Goal: Task Accomplishment & Management: Manage account settings

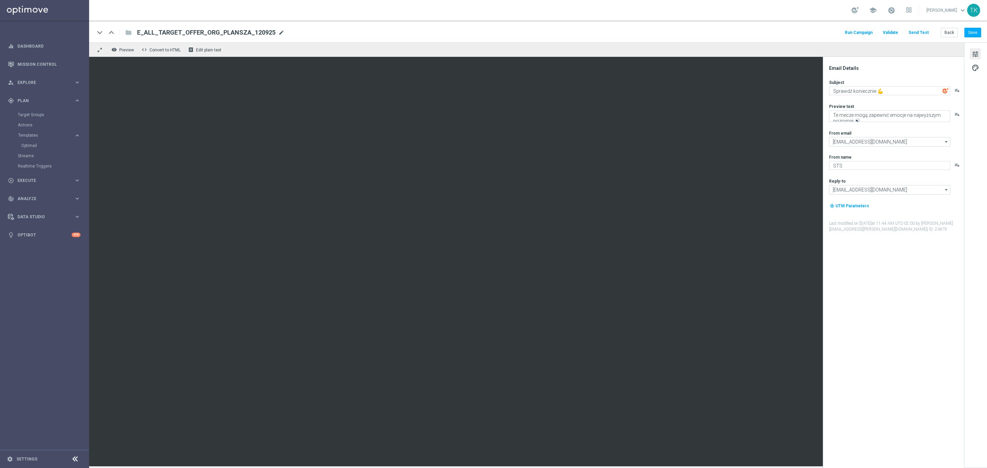
click at [278, 33] on span "mode_edit" at bounding box center [281, 32] width 6 height 6
click at [213, 29] on input "E_ALL_TARGET_OFFER_ORG_PLANSZA_120925" at bounding box center [222, 32] width 170 height 9
click at [947, 34] on button "Back" at bounding box center [949, 33] width 17 height 10
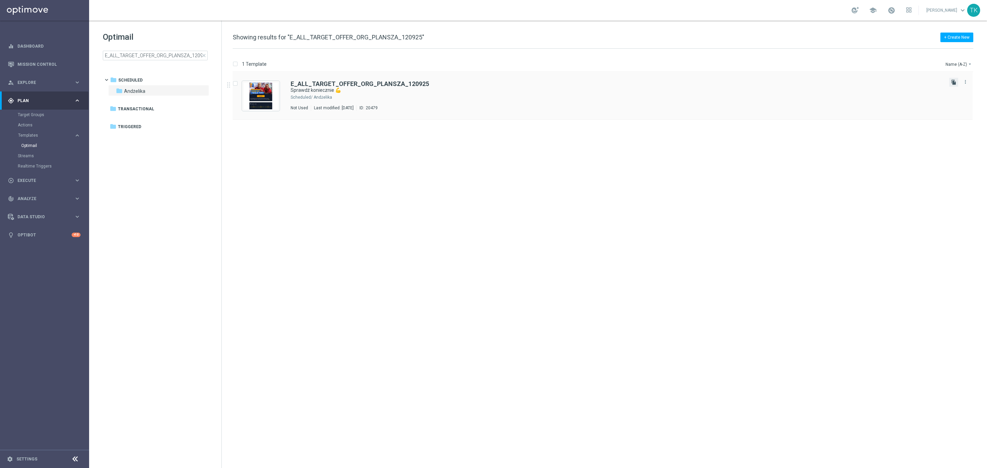
click at [952, 83] on icon "file_copy" at bounding box center [953, 81] width 5 height 5
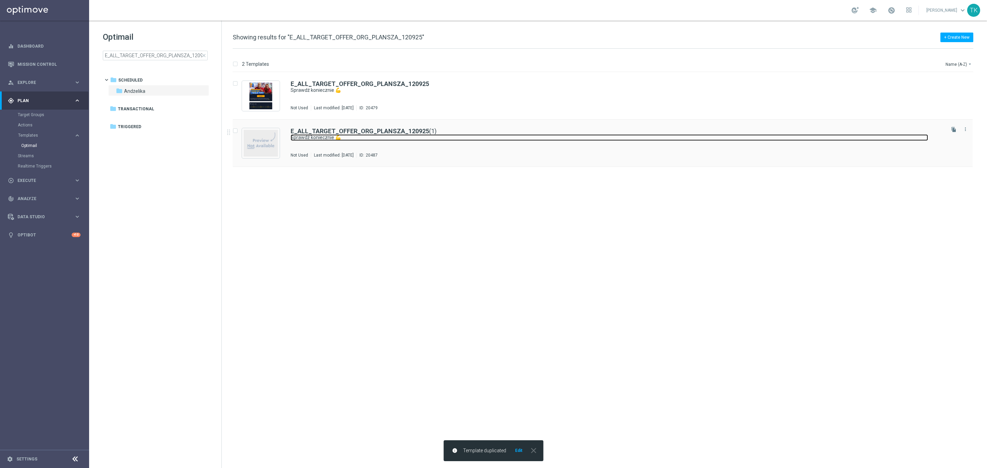
click at [315, 137] on link "Sprawdź koniecznie 💪" at bounding box center [609, 137] width 637 height 7
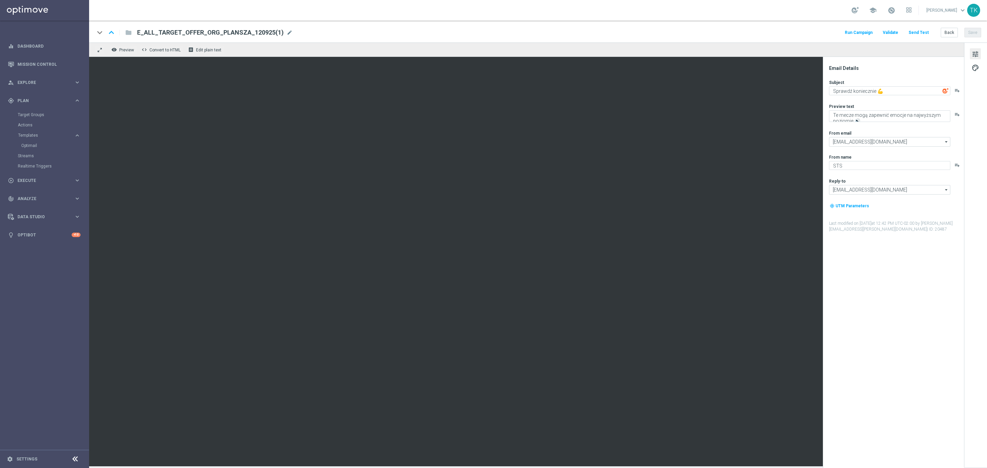
click at [286, 33] on span "mode_edit" at bounding box center [289, 32] width 6 height 6
click at [229, 32] on input "E_ALL_TARGET_OFFER_ORG_PLANSZA_120925(1)" at bounding box center [222, 32] width 170 height 9
click at [252, 33] on input "E_ALL_TARGET_OFFER_ORG_PLANSZA_120925(1)" at bounding box center [222, 32] width 170 height 9
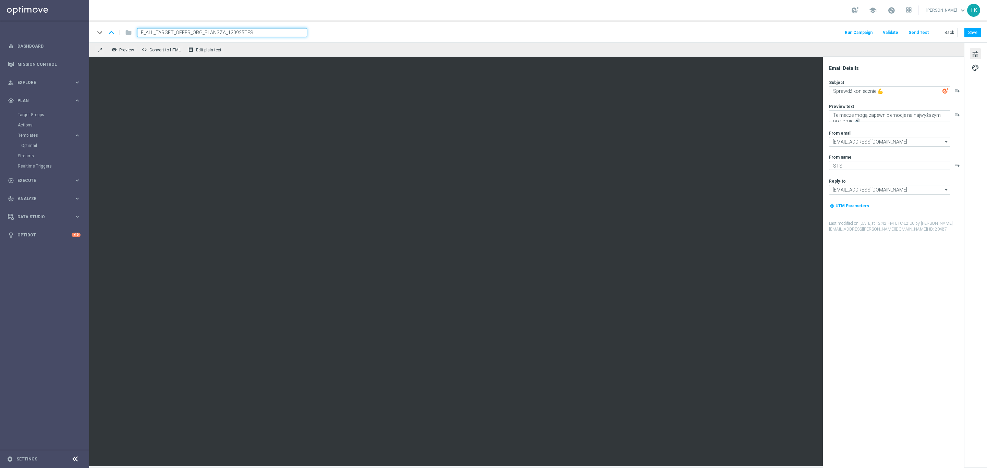
type input "E_ALL_TARGET_OFFER_ORG_PLANSZA_120925TEST"
click at [971, 33] on button "Save" at bounding box center [972, 33] width 17 height 10
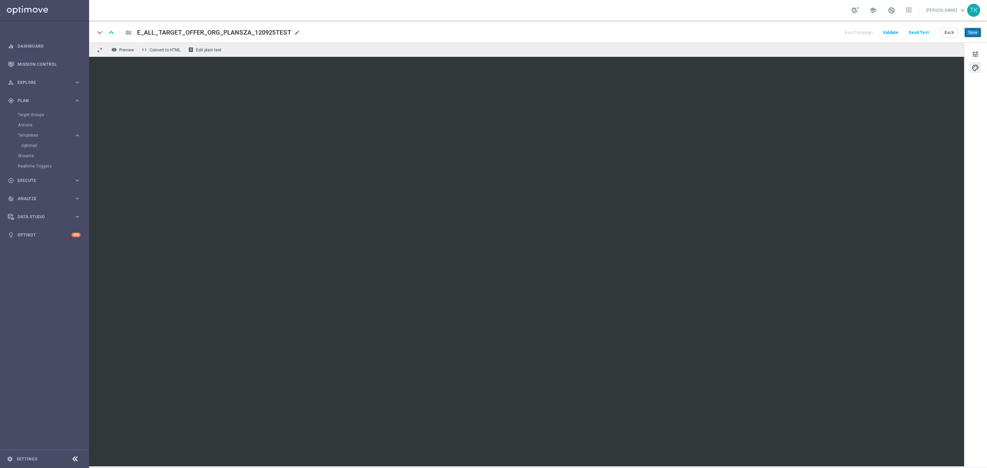
click at [973, 35] on button "Save" at bounding box center [972, 33] width 17 height 10
click at [919, 32] on button "Send Test" at bounding box center [918, 32] width 22 height 9
click at [925, 24] on div "keyboard_arrow_down keyboard_arrow_up folder E_ALL_TARGET_OFFER_ORG_PLANSZA_120…" at bounding box center [538, 32] width 898 height 22
click at [915, 34] on button "Send Test" at bounding box center [918, 32] width 22 height 9
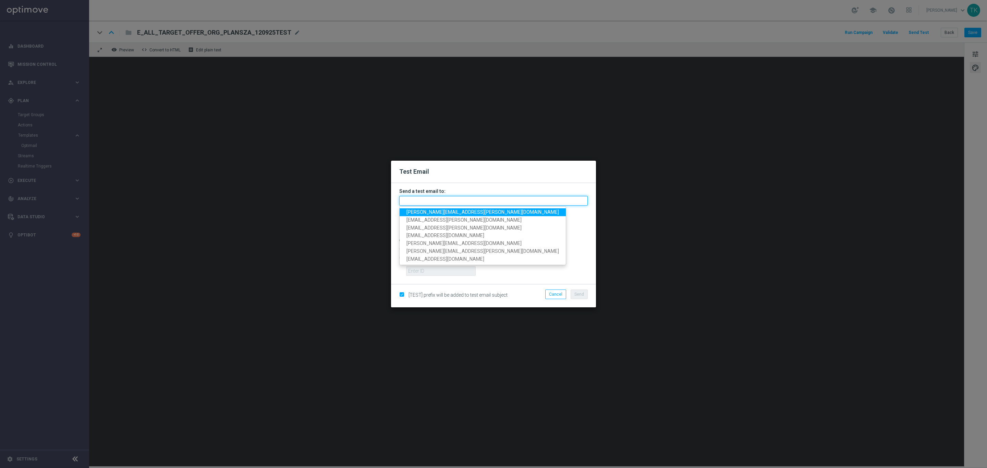
click at [436, 199] on input "text" at bounding box center [493, 201] width 188 height 10
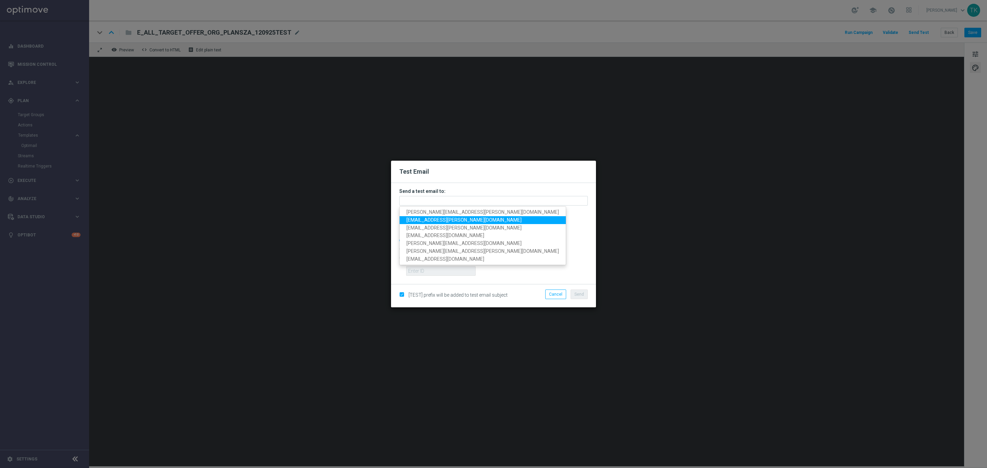
click at [428, 217] on span "[EMAIL_ADDRESS][PERSON_NAME][DOMAIN_NAME]" at bounding box center [463, 219] width 115 height 5
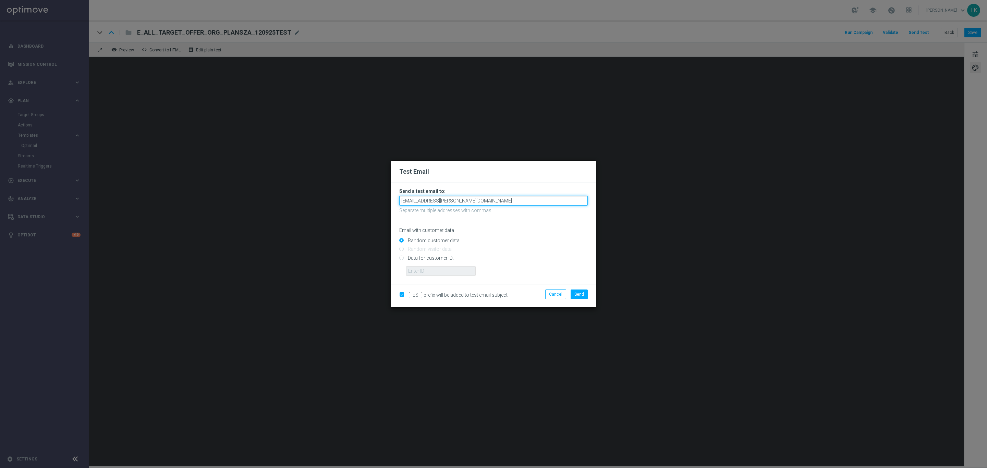
click at [457, 199] on input "[EMAIL_ADDRESS][PERSON_NAME][DOMAIN_NAME]" at bounding box center [493, 201] width 188 height 10
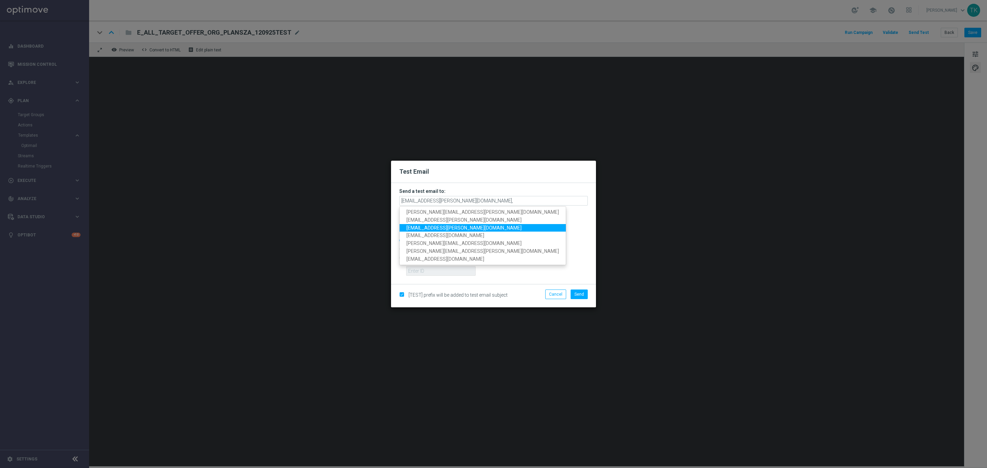
click at [441, 226] on span "[EMAIL_ADDRESS][PERSON_NAME][DOMAIN_NAME]" at bounding box center [463, 227] width 115 height 5
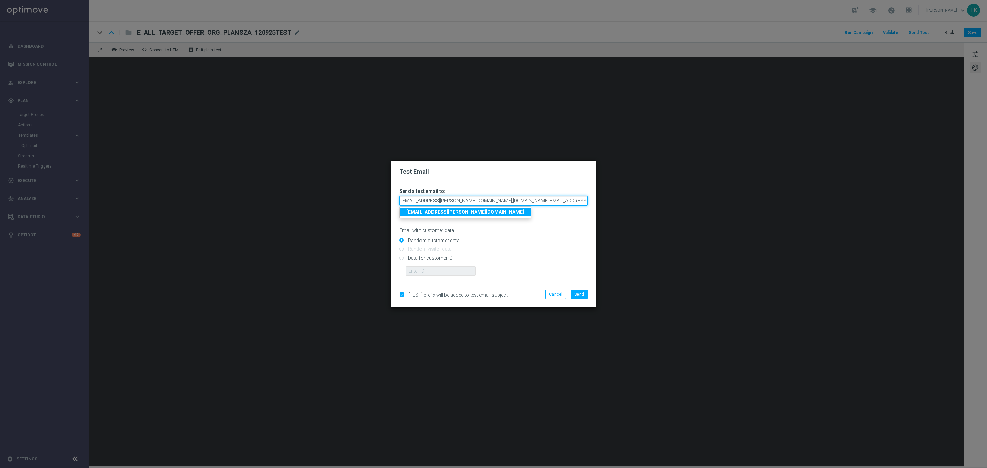
click at [521, 200] on input "[EMAIL_ADDRESS][PERSON_NAME][DOMAIN_NAME],[DOMAIN_NAME][EMAIL_ADDRESS][PERSON_N…" at bounding box center [493, 201] width 188 height 10
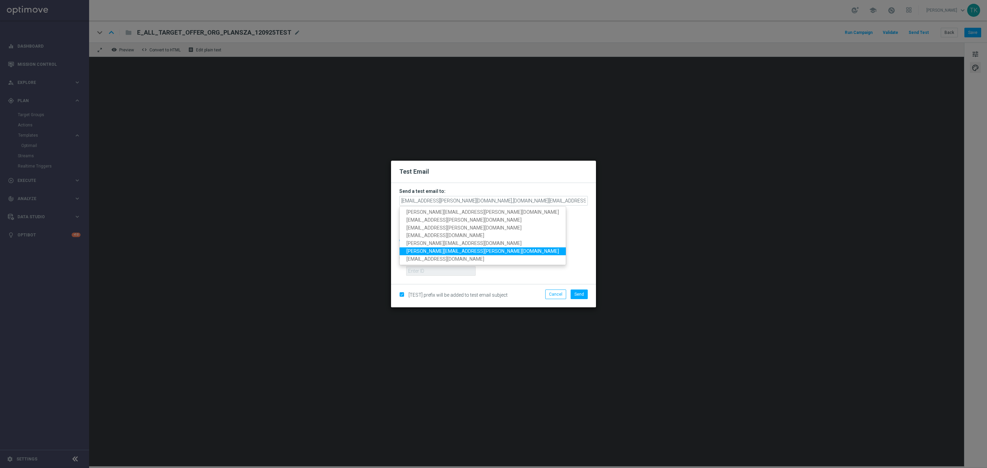
click at [437, 253] on span "[PERSON_NAME][EMAIL_ADDRESS][PERSON_NAME][DOMAIN_NAME]" at bounding box center [482, 250] width 152 height 5
type input "[EMAIL_ADDRESS][PERSON_NAME][DOMAIN_NAME],[DOMAIN_NAME][EMAIL_ADDRESS][PERSON_N…"
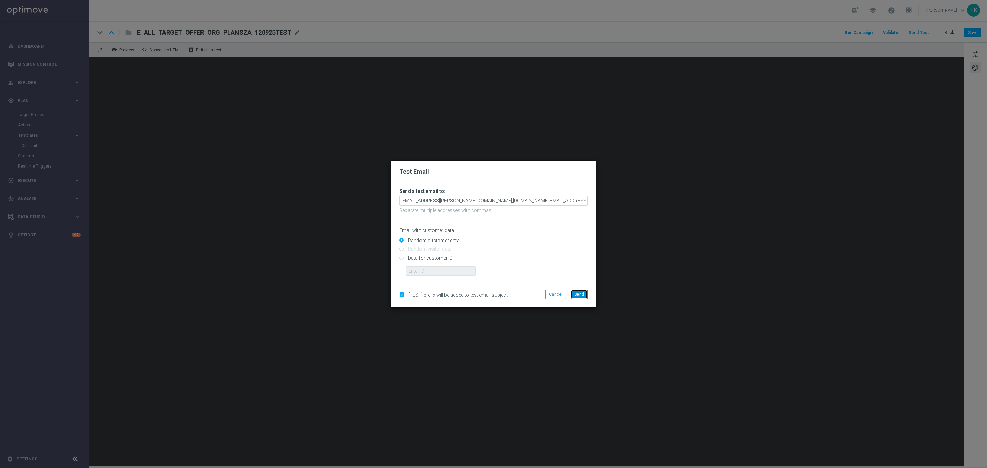
click at [579, 294] on span "Send" at bounding box center [579, 294] width 10 height 5
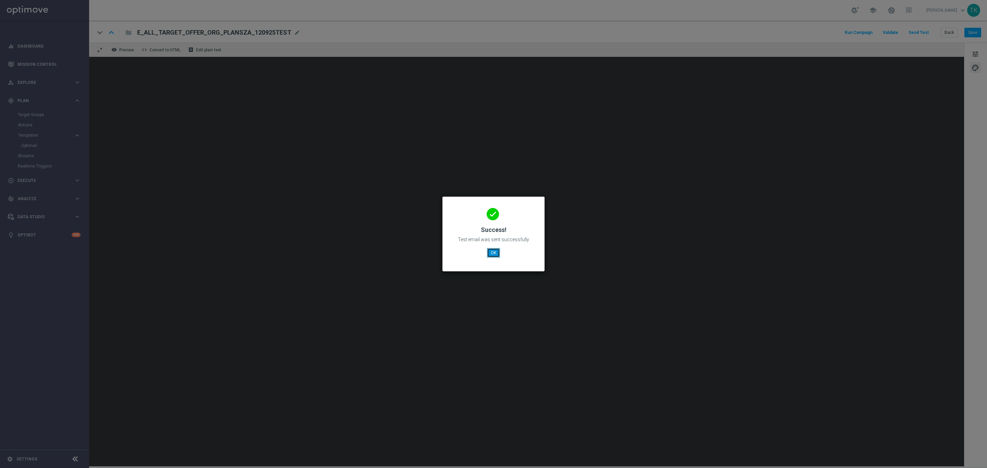
click at [492, 252] on button "OK" at bounding box center [493, 253] width 13 height 10
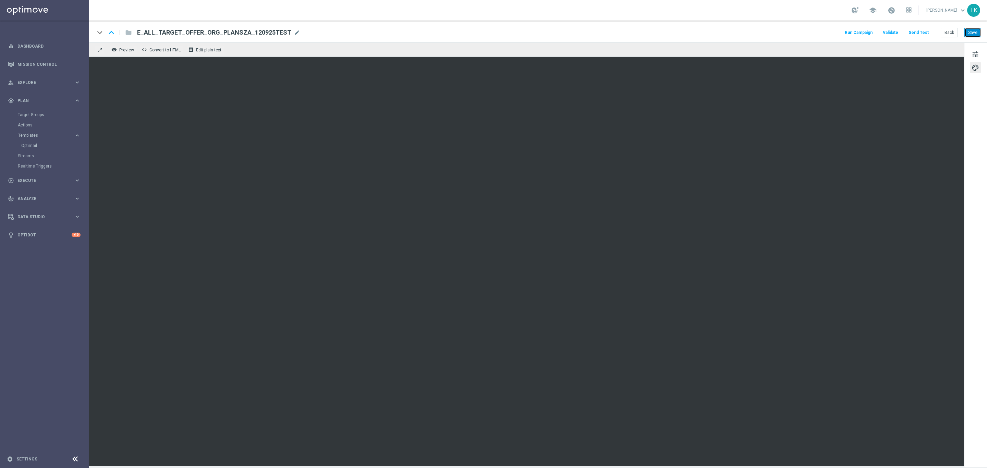
click at [968, 33] on button "Save" at bounding box center [972, 33] width 17 height 10
click at [948, 32] on button "Back" at bounding box center [949, 33] width 17 height 10
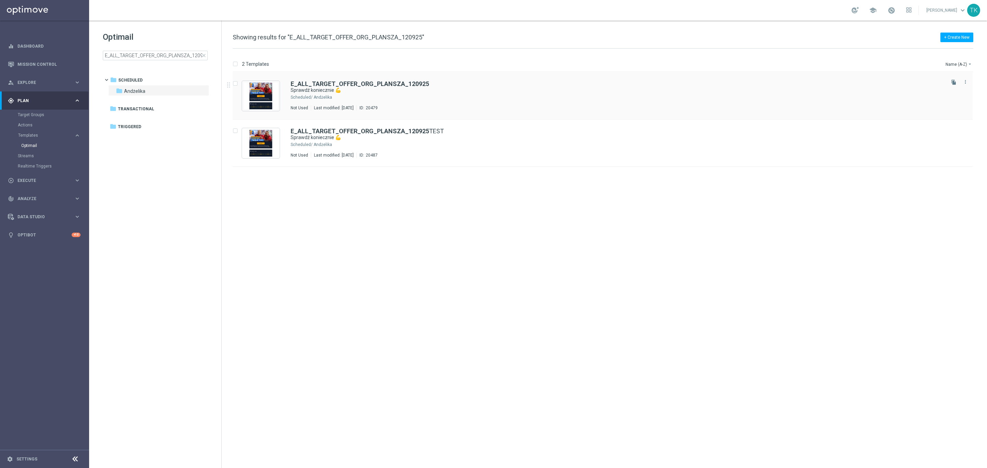
click at [441, 86] on div "E_ALL_TARGET_OFFER_ORG_PLANSZA_120925" at bounding box center [617, 84] width 653 height 6
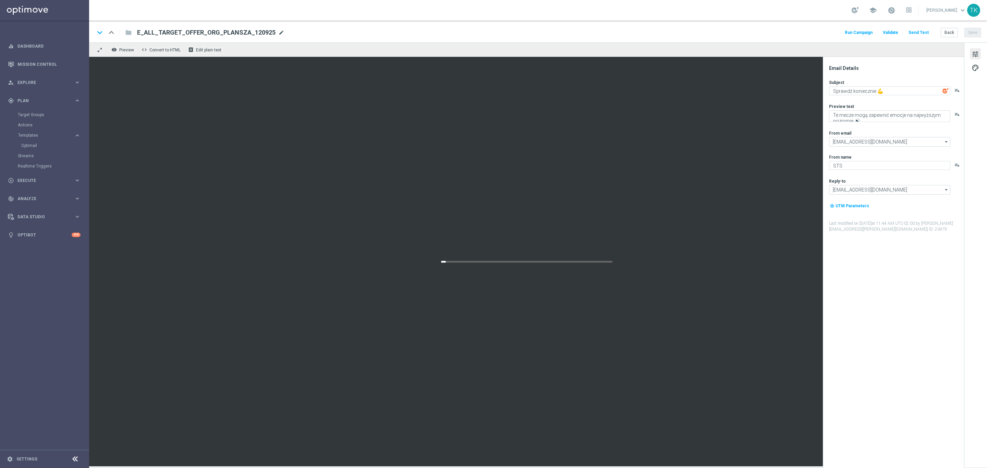
click at [278, 32] on span "mode_edit" at bounding box center [281, 32] width 6 height 6
click at [203, 35] on input "E_ALL_TARGET_OFFER_ORG_PLANSZA_120925" at bounding box center [222, 32] width 170 height 9
type input "E_ALL_TARGET_OFFER_PLANSZA_120925"
click at [972, 31] on button "Save" at bounding box center [972, 33] width 17 height 10
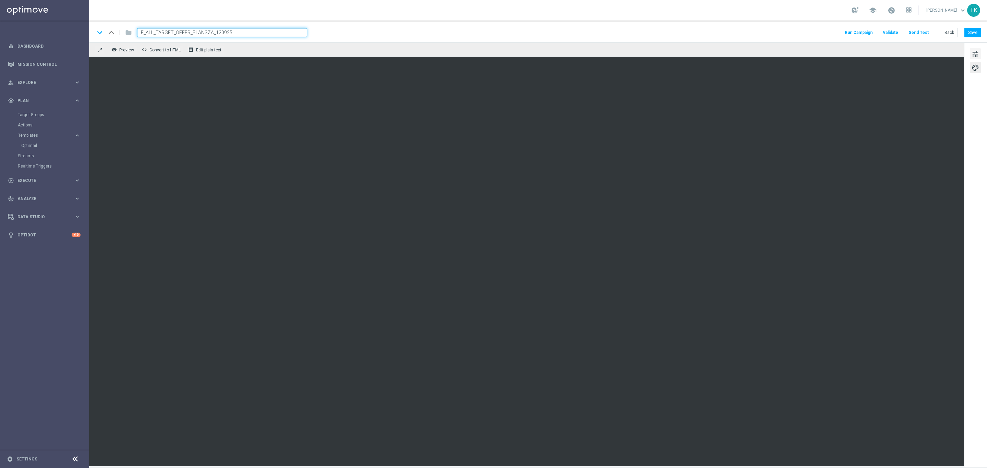
click at [978, 54] on span "tune" at bounding box center [975, 54] width 8 height 9
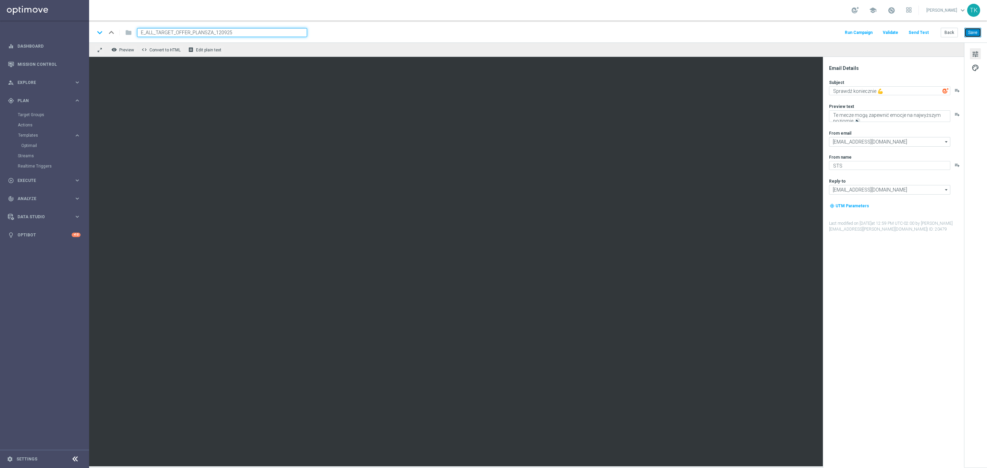
click at [971, 32] on button "Save" at bounding box center [972, 33] width 17 height 10
click at [948, 30] on button "Back" at bounding box center [949, 33] width 17 height 10
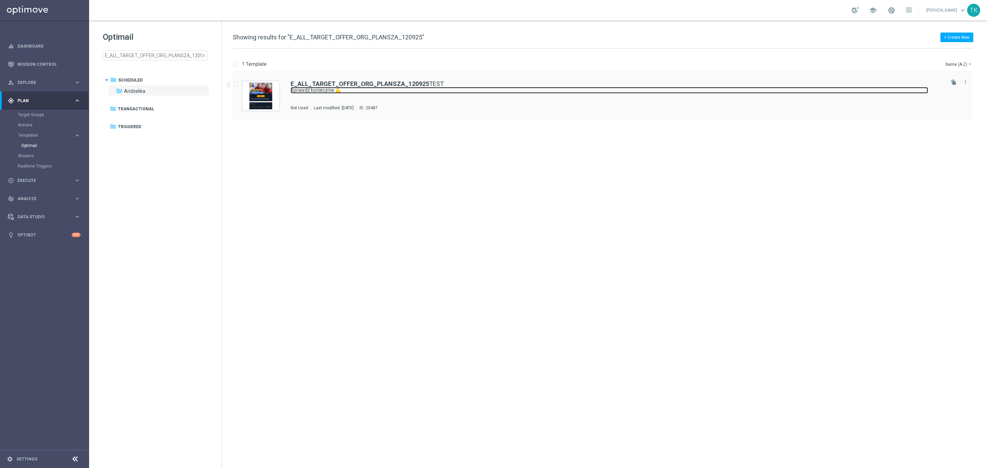
click at [446, 93] on link "Sprawdź koniecznie 💪" at bounding box center [609, 90] width 637 height 7
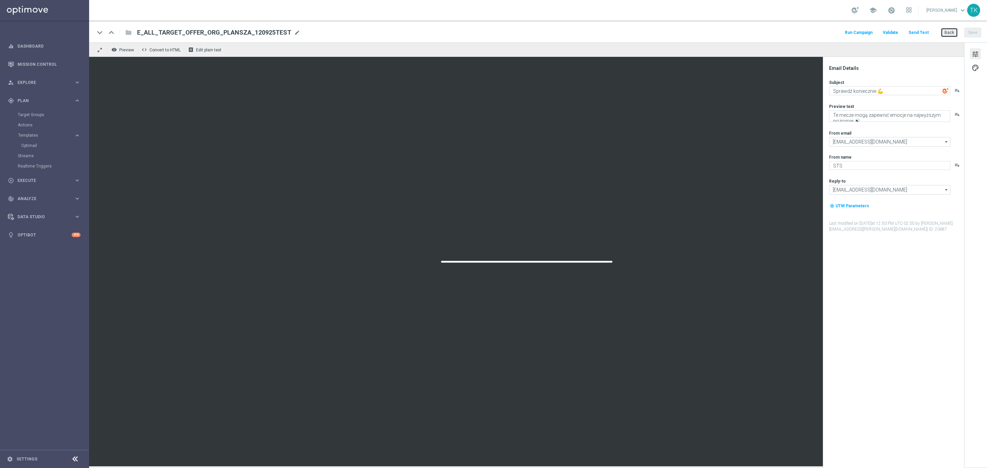
click at [949, 31] on button "Back" at bounding box center [949, 33] width 17 height 10
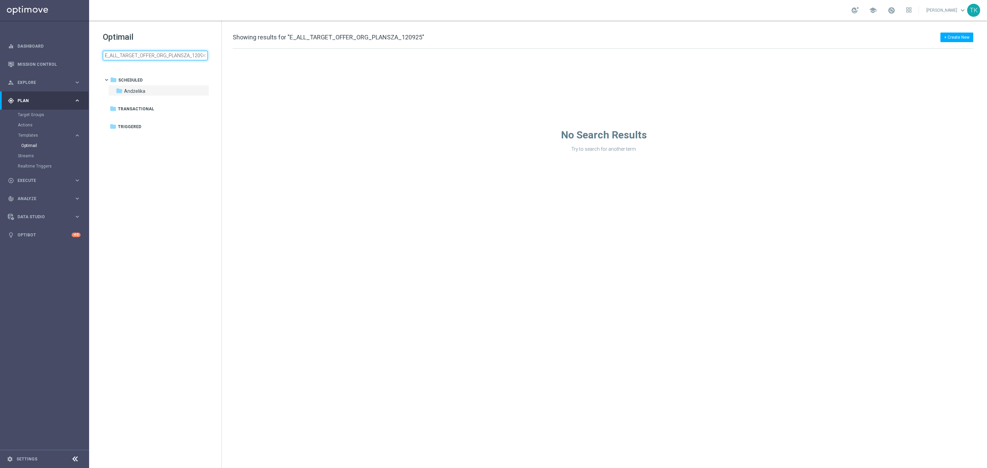
click at [153, 56] on input "E_ALL_TARGET_OFFER_ORG_PLANSZA_120925" at bounding box center [155, 56] width 105 height 10
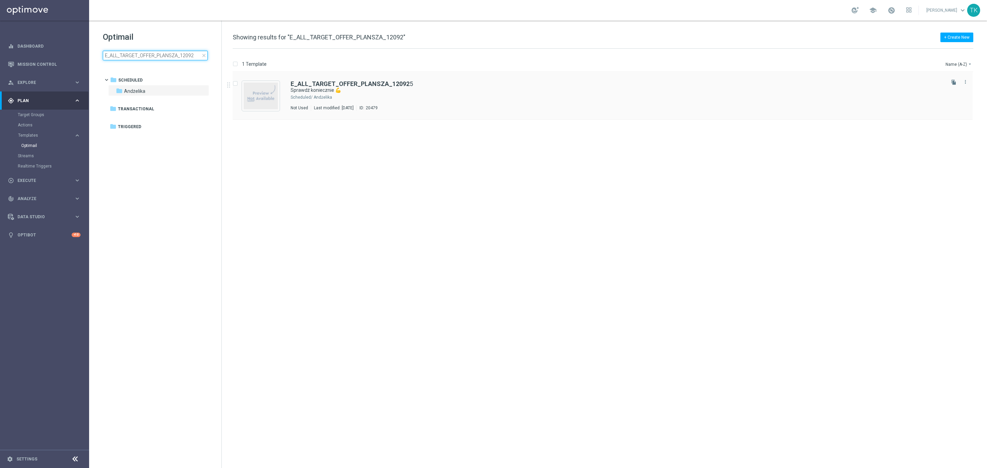
type input "E_ALL_TARGET_OFFER_PLANSZA_12092"
click at [426, 96] on div "Andżelika" at bounding box center [629, 97] width 630 height 5
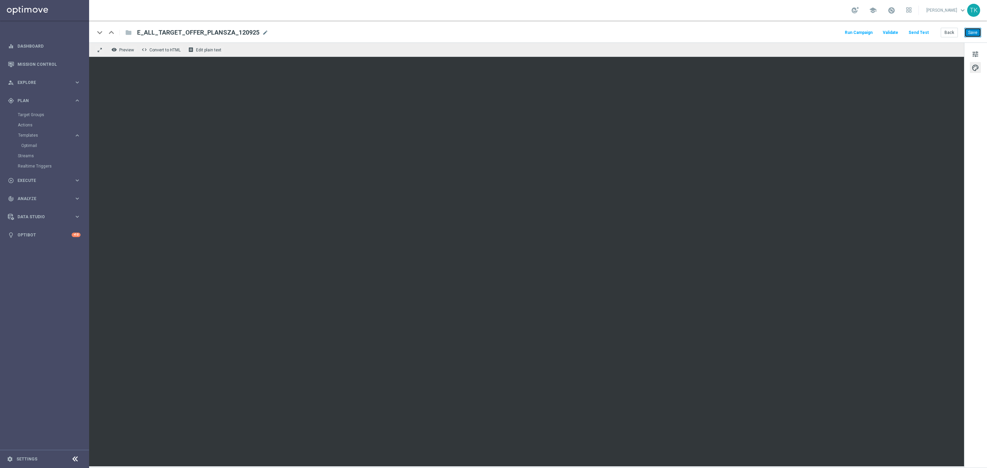
click at [974, 31] on button "Save" at bounding box center [972, 33] width 17 height 10
click at [950, 30] on button "Back" at bounding box center [949, 33] width 17 height 10
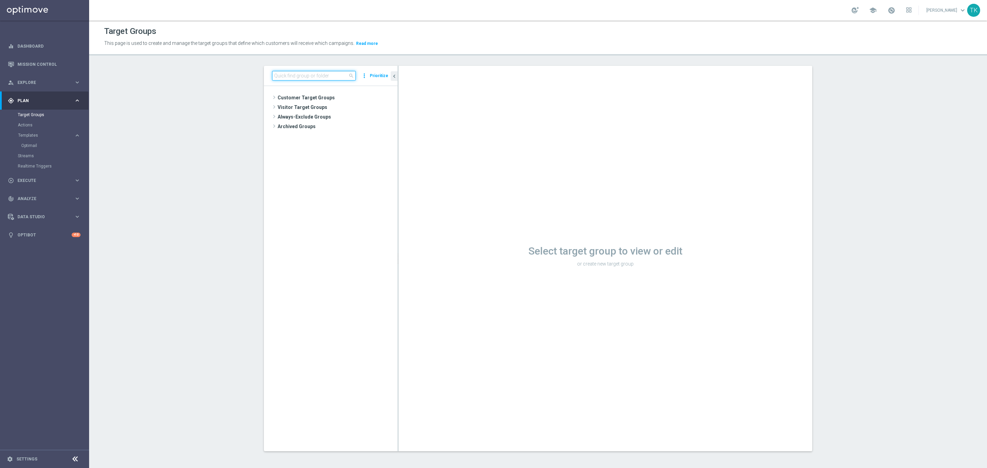
click at [278, 76] on input at bounding box center [314, 76] width 84 height 10
paste input "E_ALL_TARGET_OFFER_PLANSZA_12092"
type input "E_ALL_TARGET_OFFER_PLANSZA_12092"
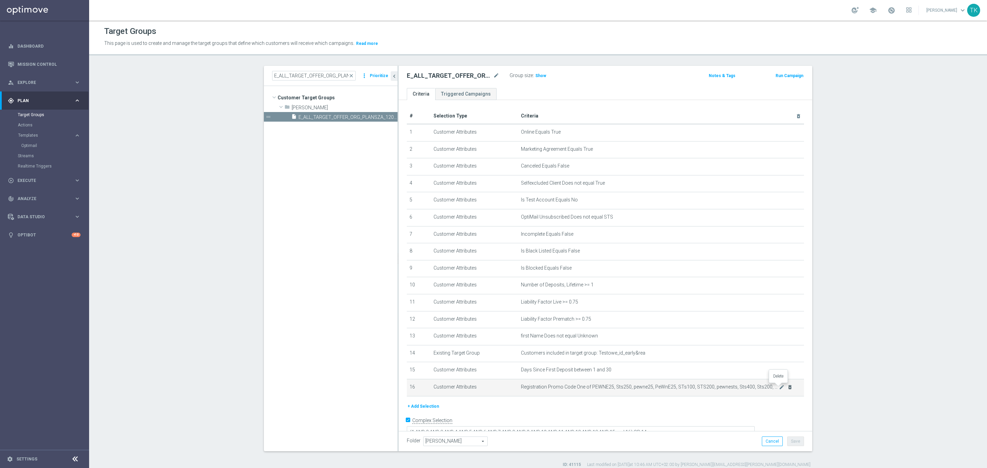
click at [780, 385] on body "equalizer Dashboard Mission Control" at bounding box center [493, 234] width 987 height 468
click at [787, 387] on icon "delete_forever" at bounding box center [789, 386] width 5 height 5
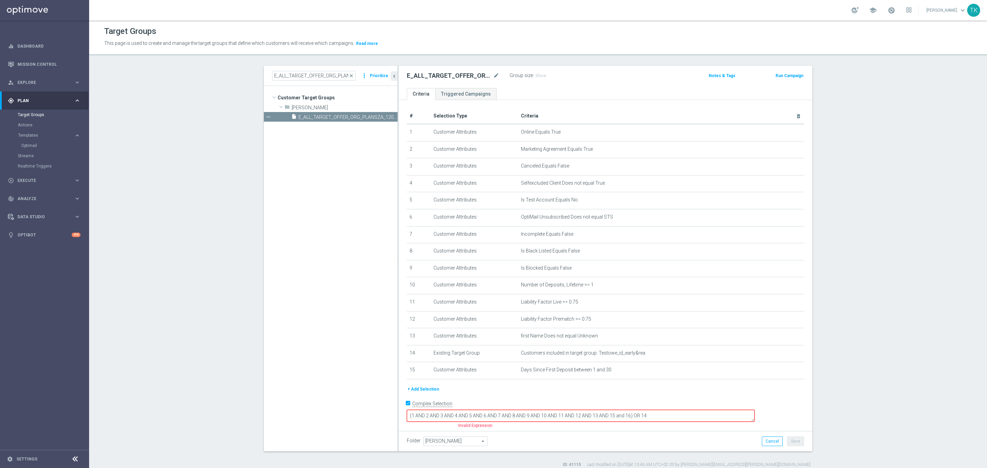
click at [678, 415] on textarea "(1 AND 2 AND 3 AND 4 AND 5 AND 6 AND 7 AND 8 AND 9 AND 10 AND 11 AND 12 AND 13 …" at bounding box center [581, 416] width 348 height 12
type textarea "(1 AND 2 AND 3 AND 4 AND 5 AND 6 AND 7 AND 8 AND 9 AND 10 AND 11 AND 12 AND 13 …"
click at [793, 444] on button "Save" at bounding box center [795, 442] width 17 height 10
click at [539, 77] on span "Show" at bounding box center [540, 75] width 11 height 5
click at [305, 75] on input "E_ALL_TARGET_OFFER_ORG_PLANSZA_120925" at bounding box center [314, 76] width 84 height 10
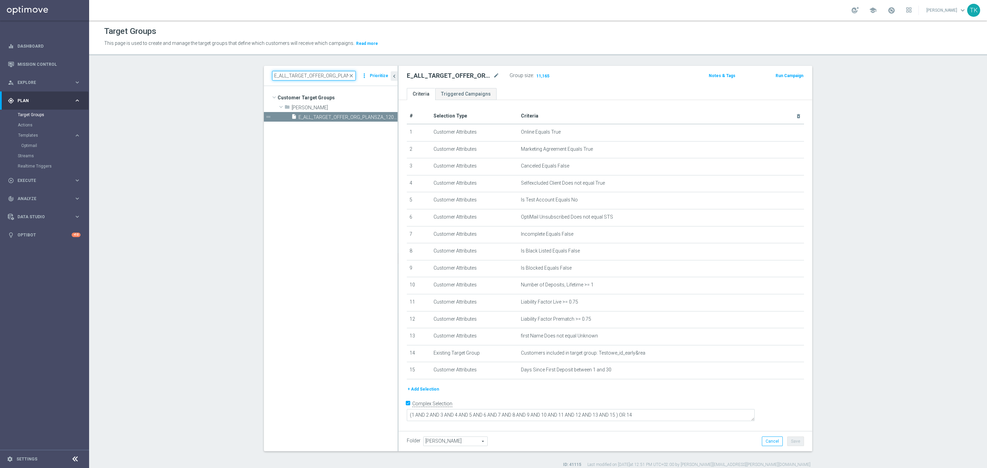
click at [305, 75] on input "E_ALL_TARGET_OFFER_ORG_PLANSZA_120925" at bounding box center [314, 76] width 84 height 10
click at [347, 118] on span "E_ALL_TARGET_OFFER_ORG_PLANSZA_120925" at bounding box center [340, 117] width 84 height 6
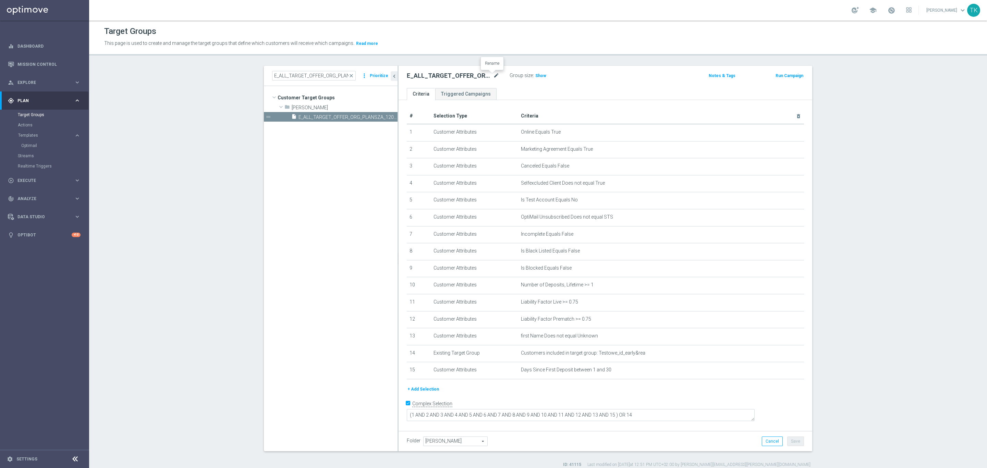
click at [493, 74] on icon "mode_edit" at bounding box center [496, 76] width 6 height 8
click at [457, 74] on input "E_ALL_TARGET_OFFER_ORG_PLANSZA_120925" at bounding box center [453, 77] width 93 height 10
type input "E_ALL_TARGET_OFFER_PLANSZA_120925"
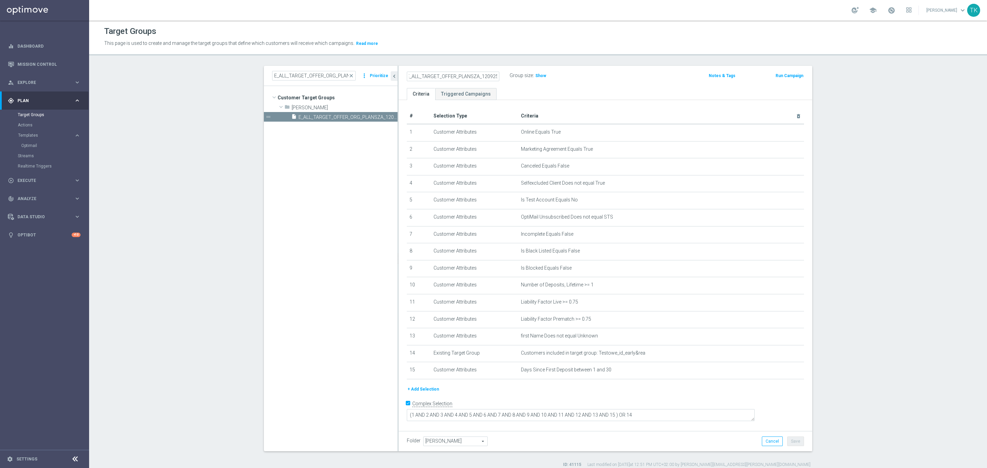
click at [677, 85] on div "E_ALL_TARGET_OFFER_PLANSZA_120925 Group size : Show Notes & Tags Run Campaign" at bounding box center [606, 77] width 414 height 22
click at [795, 446] on button "Save" at bounding box center [795, 442] width 17 height 10
click at [795, 440] on div "Cancel Save Saving..." at bounding box center [779, 442] width 49 height 10
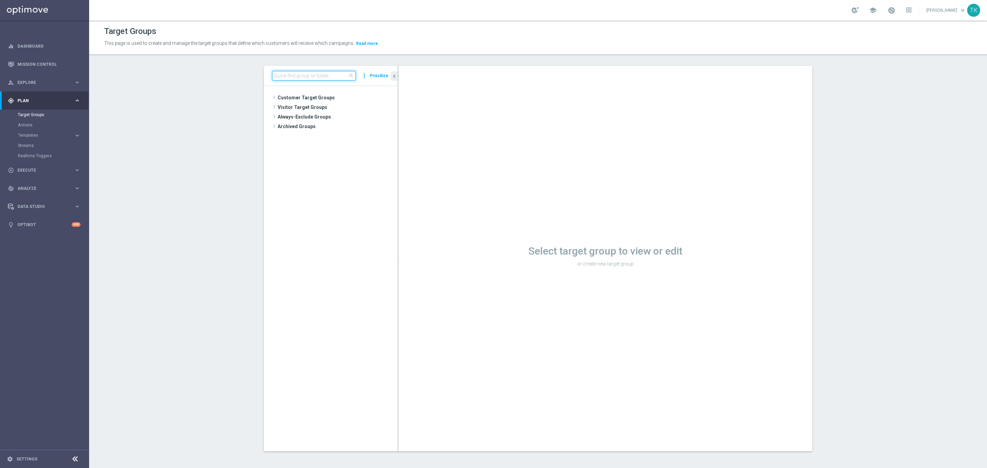
click at [291, 74] on input at bounding box center [314, 76] width 84 height 10
click at [276, 75] on input at bounding box center [314, 76] width 84 height 10
paste input "E_ALL_TARGET_OFFER_PLANSZA_12092"
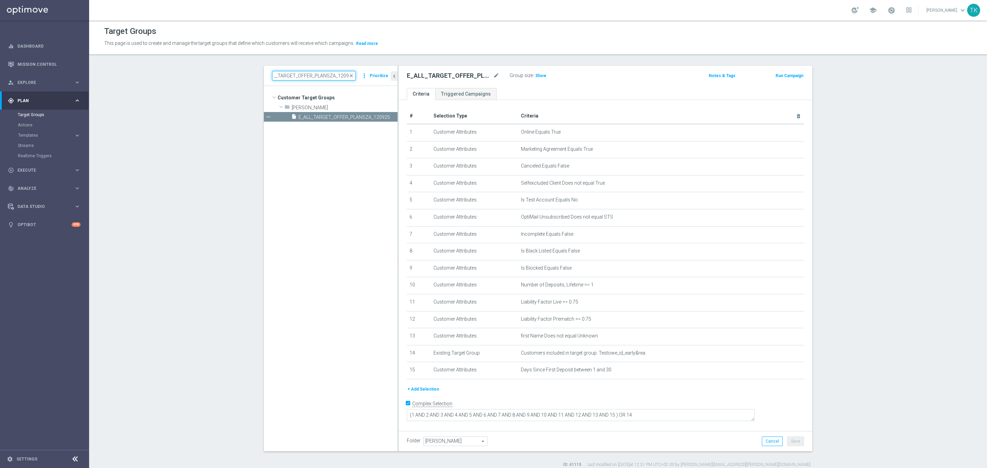
type input "E_ALL_TARGET_OFFER_PLANSZA_12092"
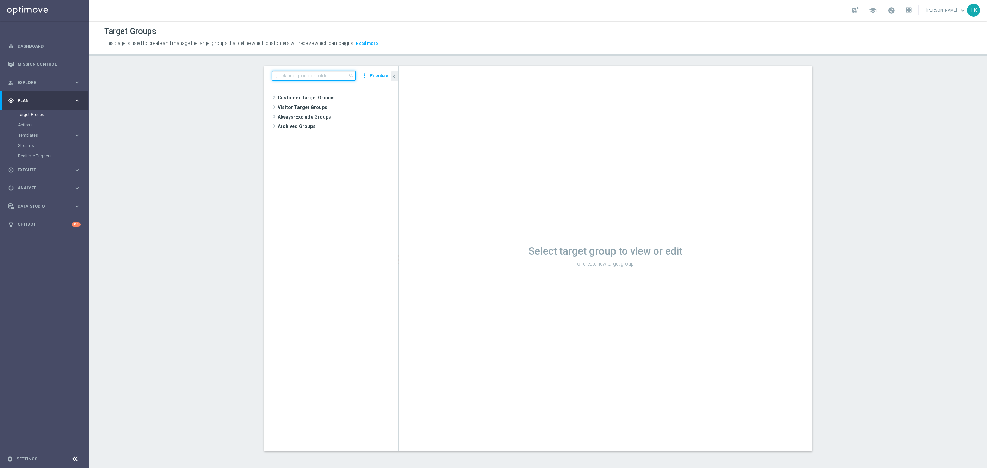
click at [293, 74] on input at bounding box center [314, 76] width 84 height 10
paste input "E_ALL_TARGET_OFFER_PLANSZA_12092"
type input "E_ALL_TARGET_OFFER_PLANSZA_12092"
